Goal: Register for event/course

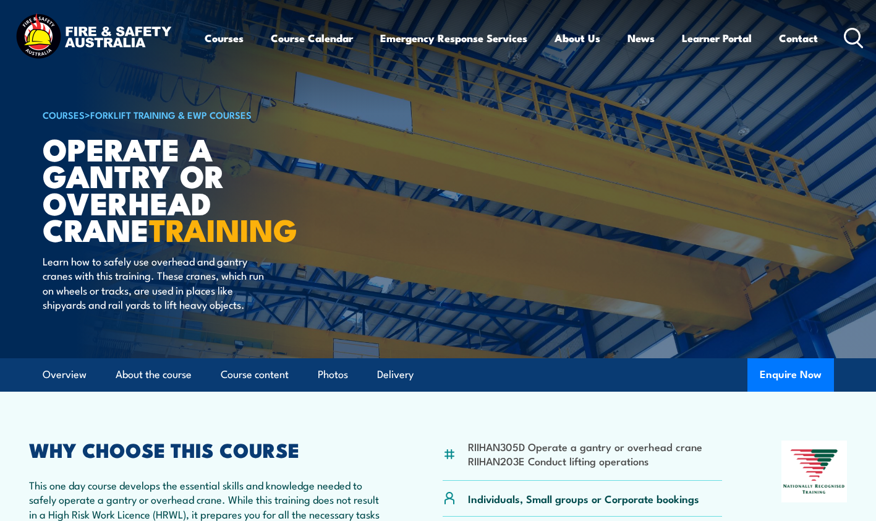
scroll to position [186, 0]
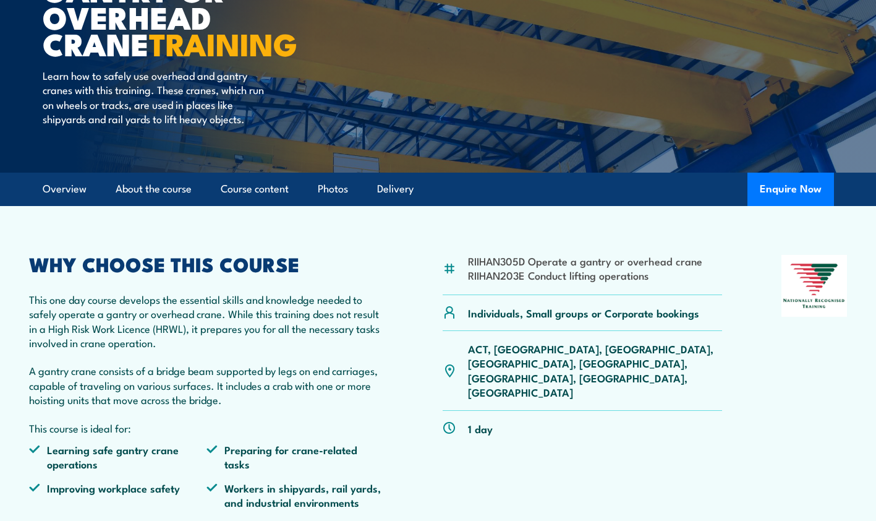
click at [642, 353] on p "ACT, [GEOGRAPHIC_DATA], [GEOGRAPHIC_DATA], [GEOGRAPHIC_DATA], [GEOGRAPHIC_DATA]…" at bounding box center [595, 370] width 254 height 58
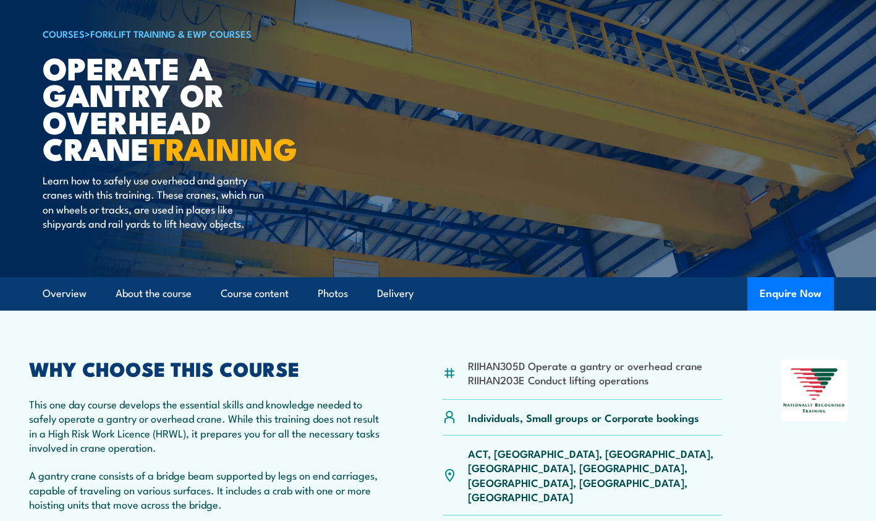
scroll to position [247, 0]
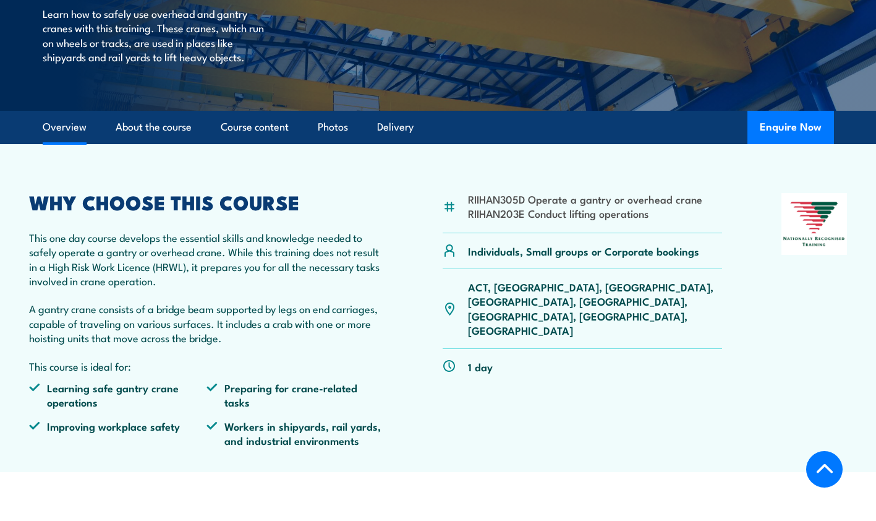
click at [644, 289] on p "ACT, [GEOGRAPHIC_DATA], [GEOGRAPHIC_DATA], [GEOGRAPHIC_DATA], [GEOGRAPHIC_DATA]…" at bounding box center [595, 308] width 254 height 58
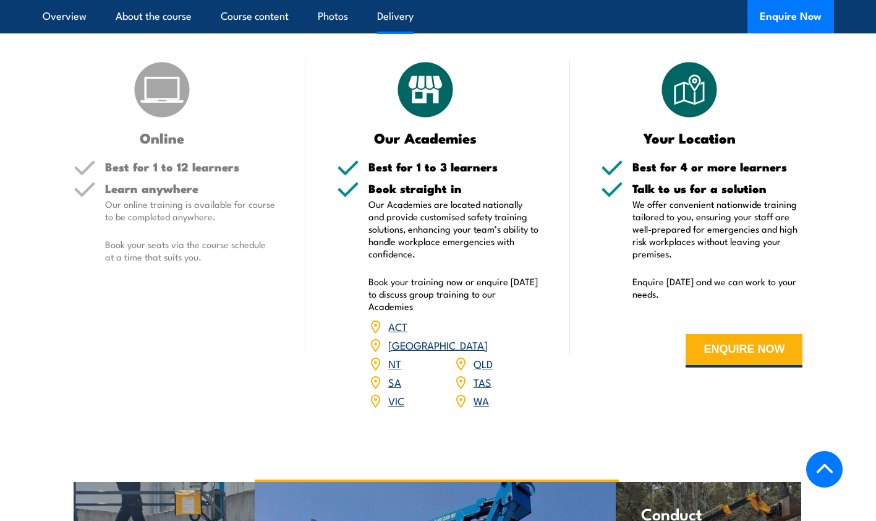
scroll to position [1422, 0]
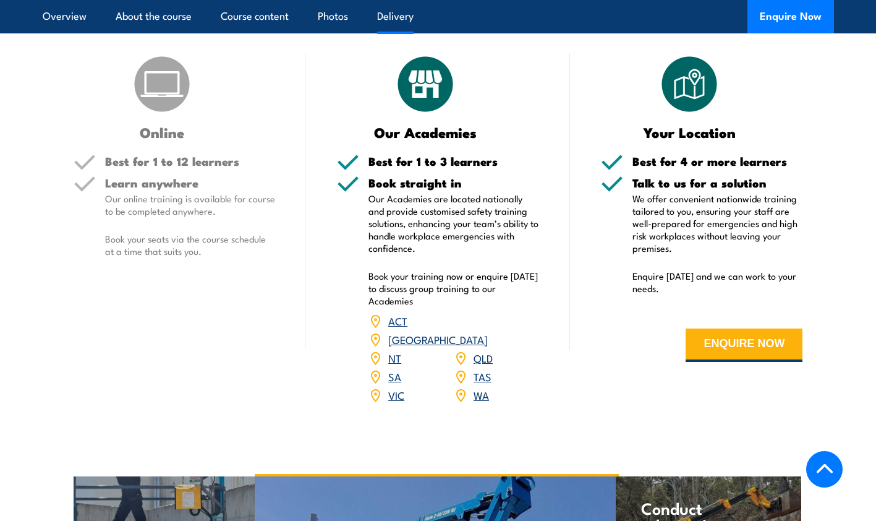
click at [480, 387] on link "WA" at bounding box center [481, 394] width 15 height 15
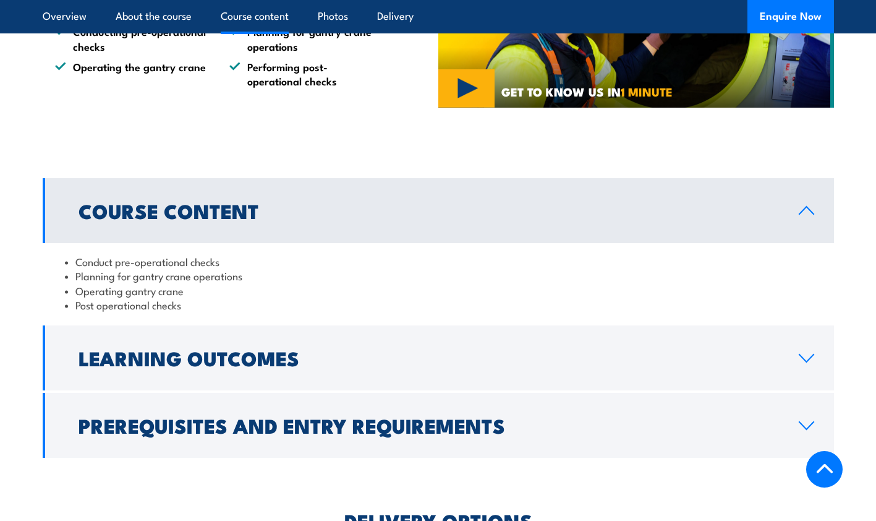
scroll to position [1051, 0]
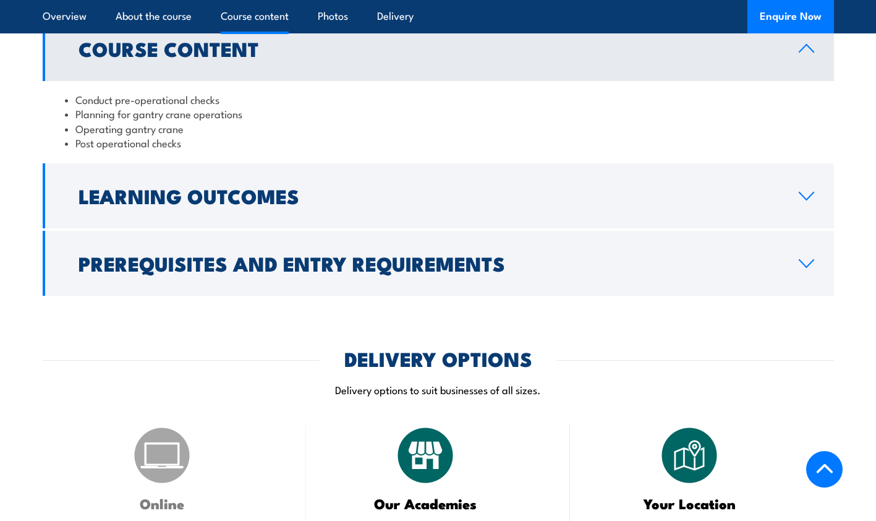
click at [806, 192] on icon at bounding box center [806, 196] width 17 height 10
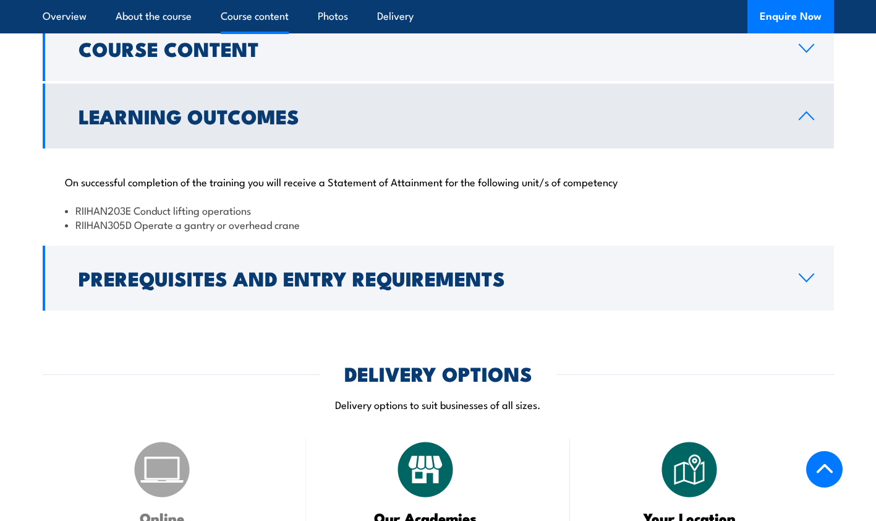
click at [800, 273] on icon at bounding box center [806, 278] width 17 height 10
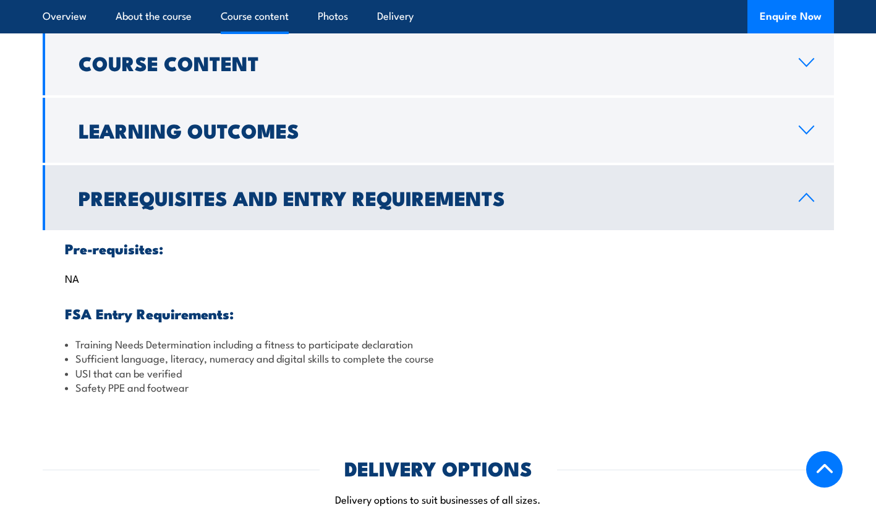
scroll to position [928, 0]
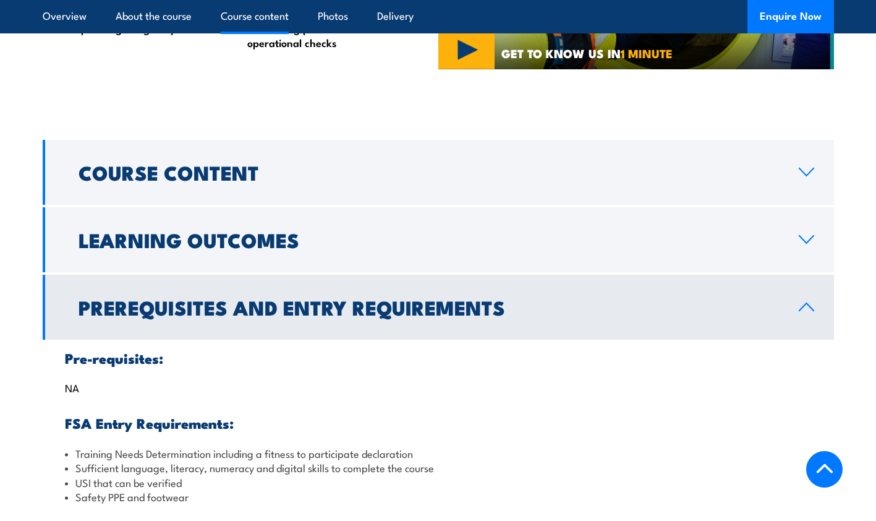
click at [806, 173] on icon at bounding box center [806, 172] width 17 height 10
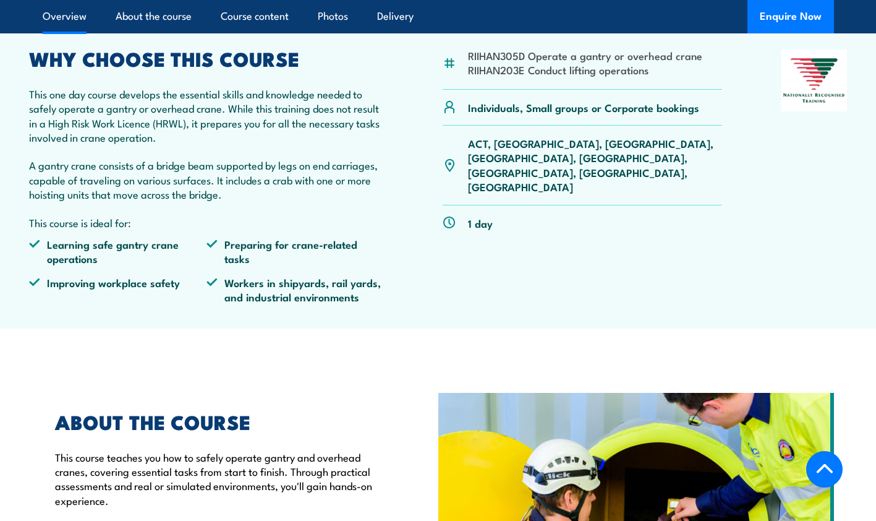
scroll to position [371, 0]
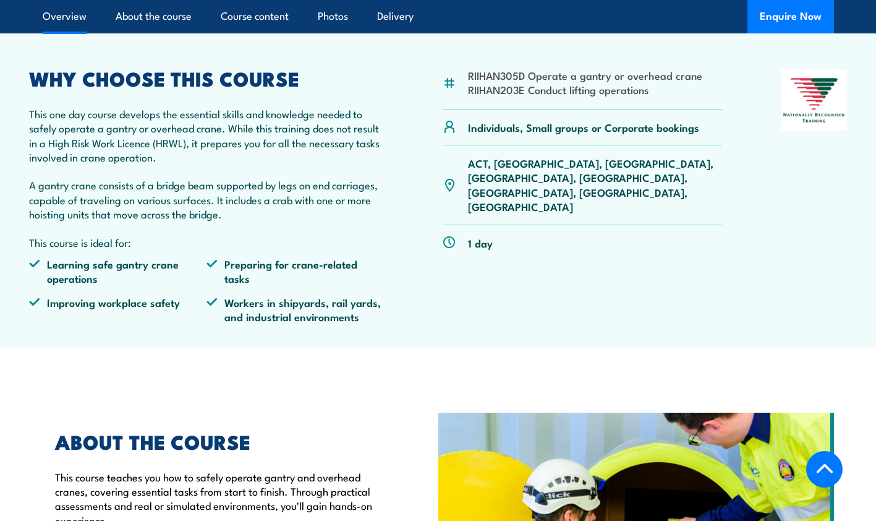
click at [640, 163] on p "ACT, [GEOGRAPHIC_DATA], [GEOGRAPHIC_DATA], [GEOGRAPHIC_DATA], [GEOGRAPHIC_DATA]…" at bounding box center [595, 185] width 254 height 58
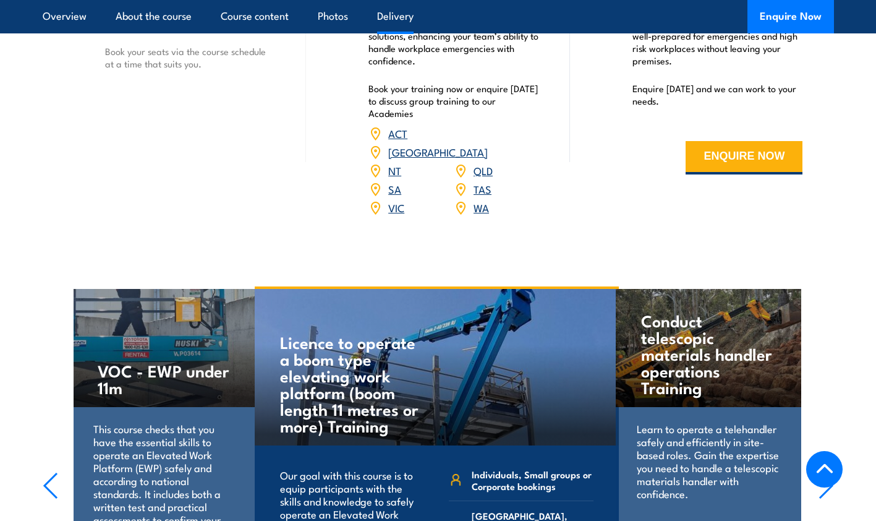
scroll to position [1546, 0]
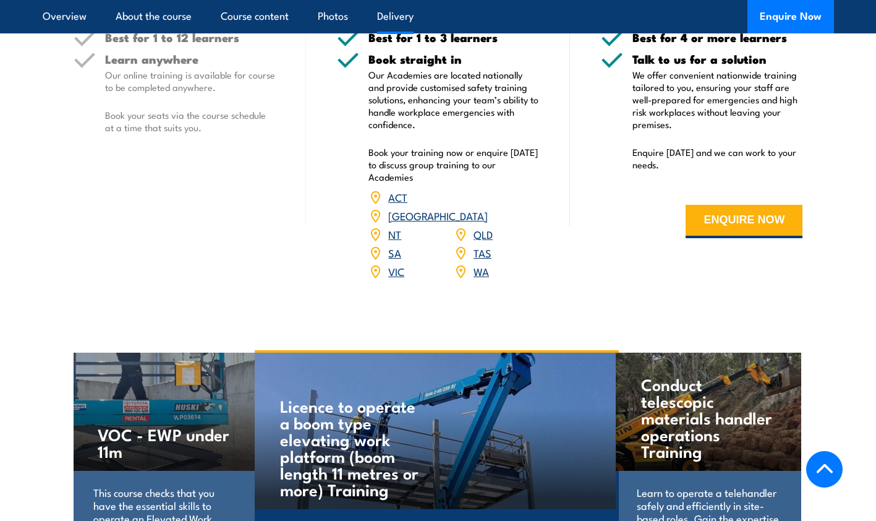
click at [479, 263] on link "WA" at bounding box center [481, 270] width 15 height 15
click at [447, 268] on div "Book straight in Our Academies are located nationally and provide customised sa…" at bounding box center [454, 174] width 171 height 243
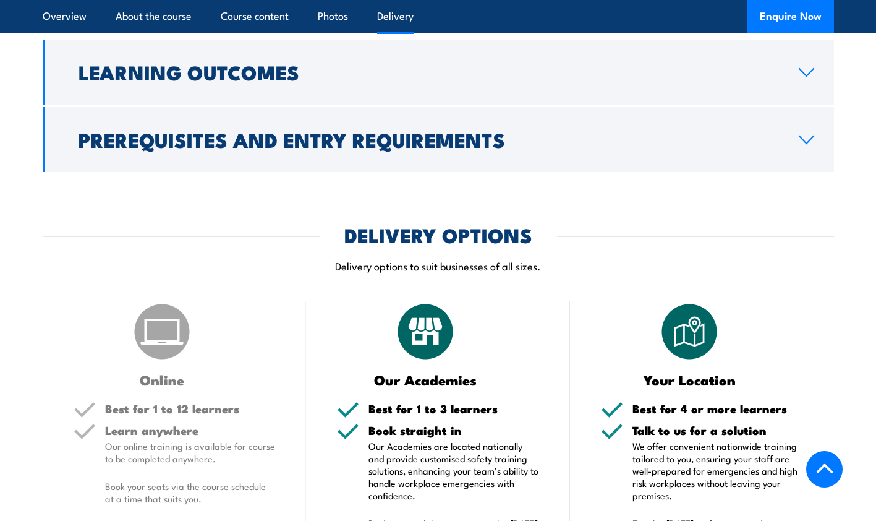
scroll to position [1422, 0]
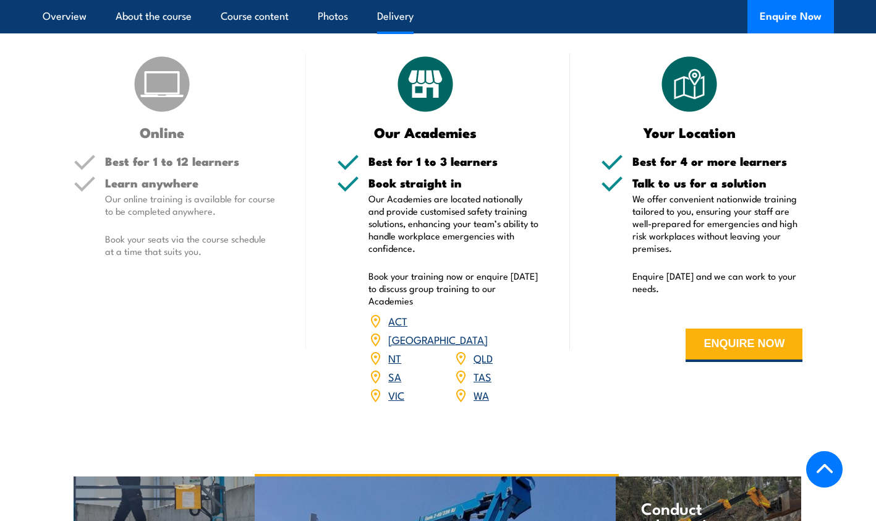
click at [477, 387] on link "WA" at bounding box center [481, 394] width 15 height 15
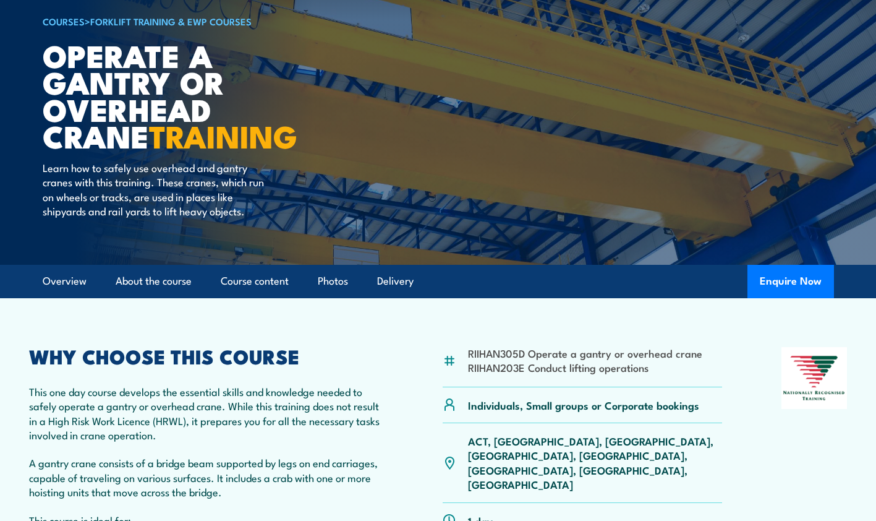
scroll to position [186, 0]
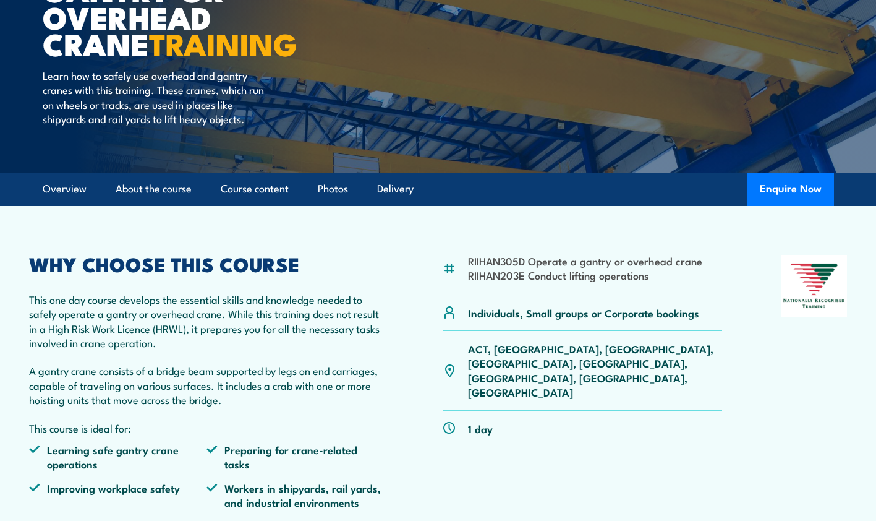
click at [302, 357] on div "WHY CHOOSE THIS COURSE This one day course develops the essential skills and kn…" at bounding box center [206, 387] width 355 height 264
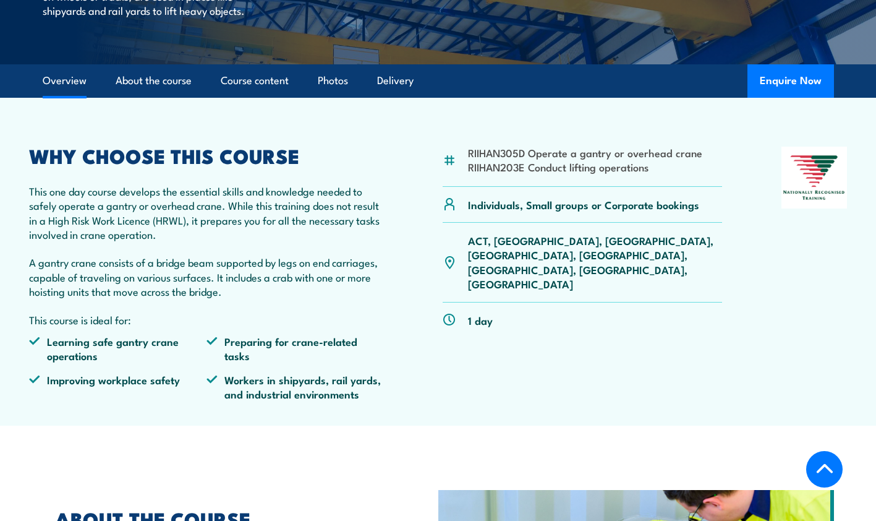
scroll to position [255, 0]
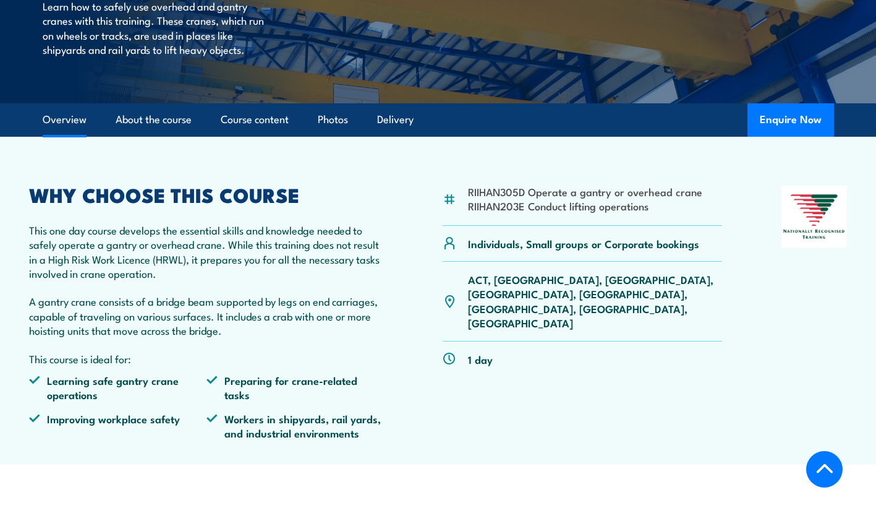
click at [421, 330] on div "RIIHAN305D Operate a gantry or overhead crane RIIHAN203E Conduct lifting operat…" at bounding box center [438, 318] width 818 height 264
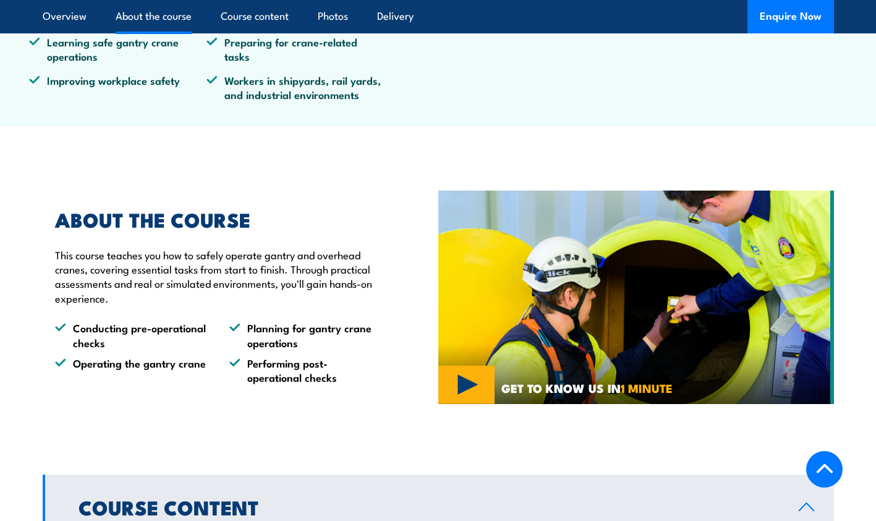
scroll to position [742, 0]
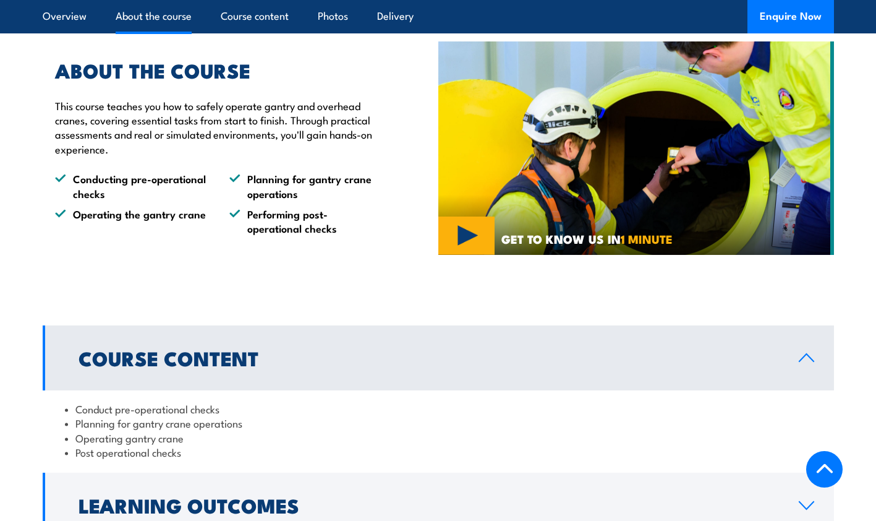
click at [338, 434] on li "Operating gantry crane" at bounding box center [438, 437] width 747 height 14
